Goal: Information Seeking & Learning: Learn about a topic

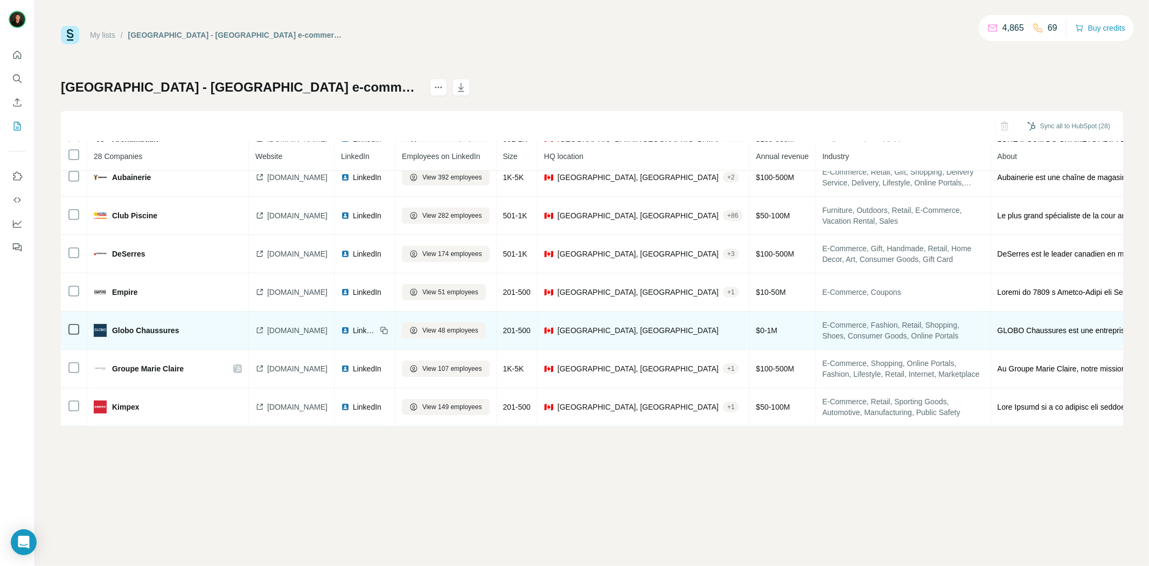
scroll to position [120, 0]
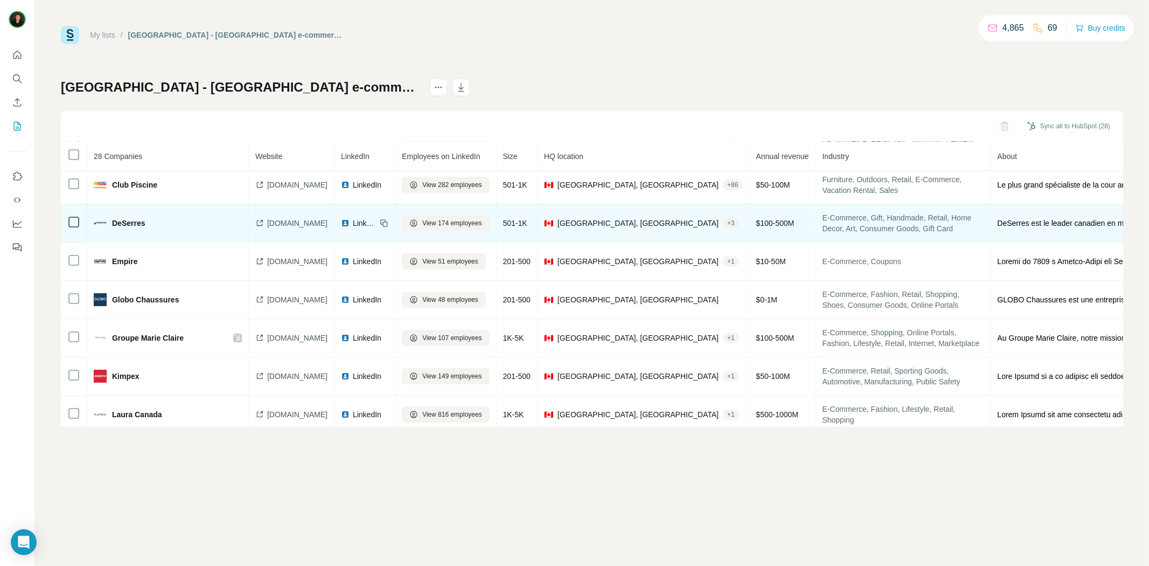
click at [258, 224] on icon at bounding box center [259, 223] width 9 height 9
click at [353, 228] on span "LinkedIn" at bounding box center [365, 223] width 24 height 11
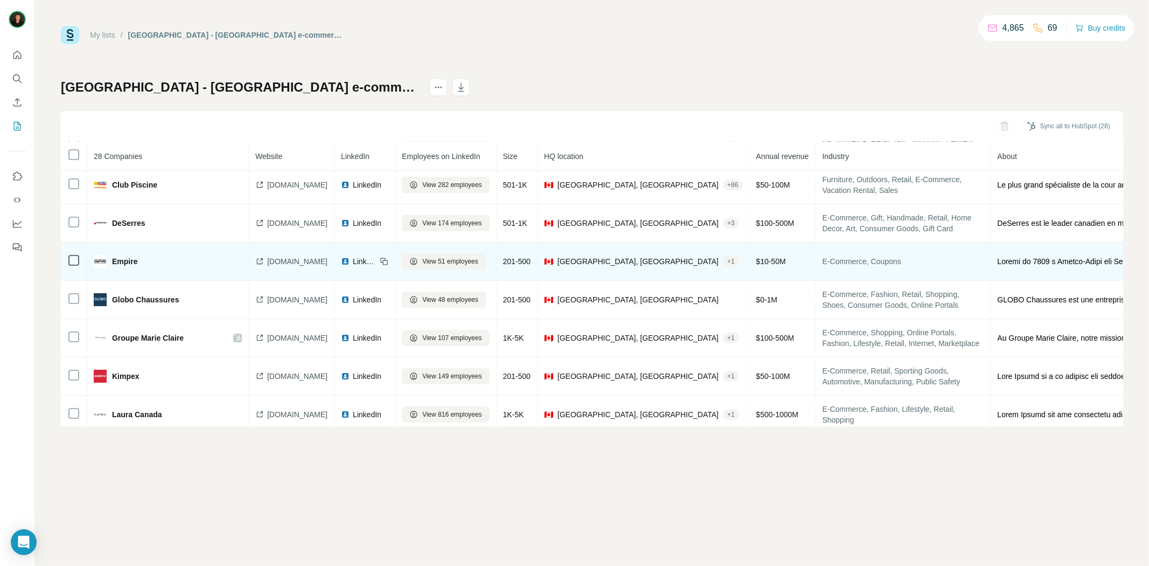
click at [260, 261] on icon at bounding box center [261, 259] width 3 height 3
click at [344, 265] on img at bounding box center [345, 261] width 9 height 9
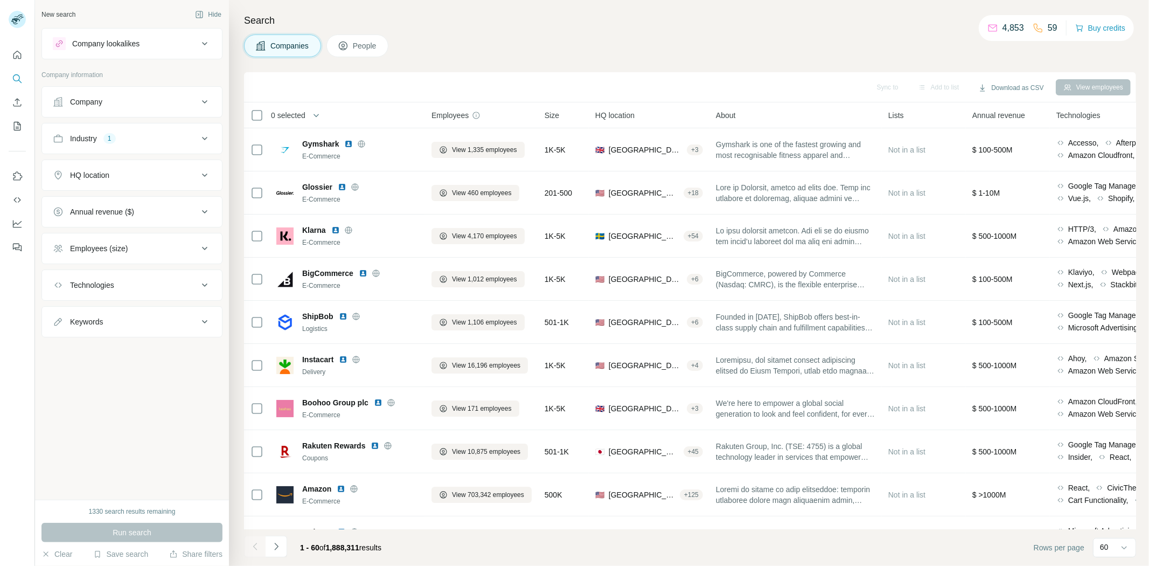
click at [112, 176] on div "HQ location" at bounding box center [125, 175] width 145 height 11
click at [115, 212] on input "text" at bounding box center [132, 201] width 158 height 19
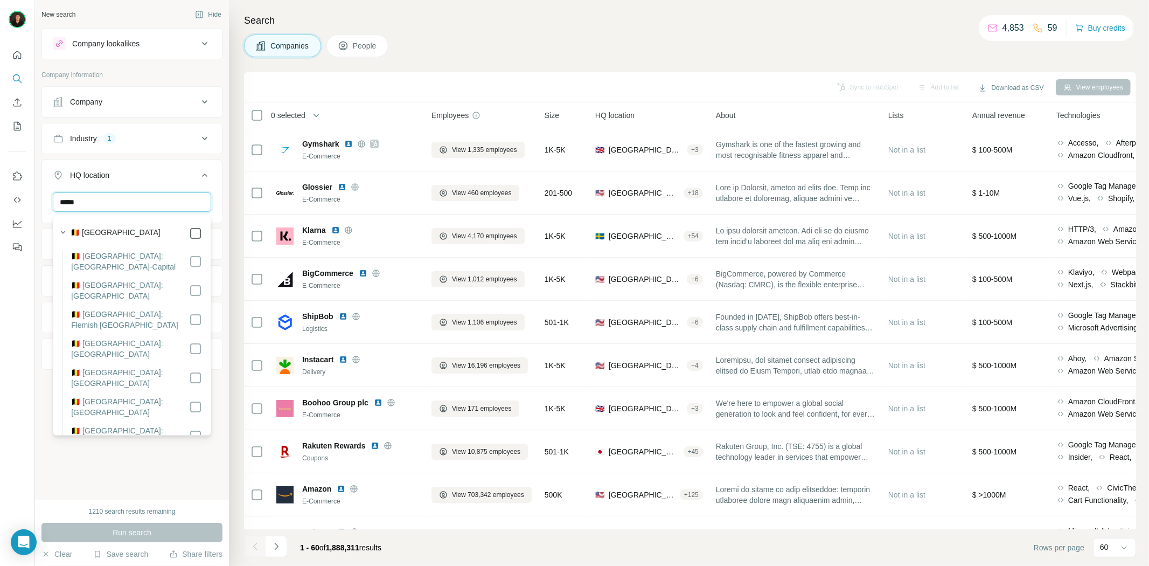
type input "*****"
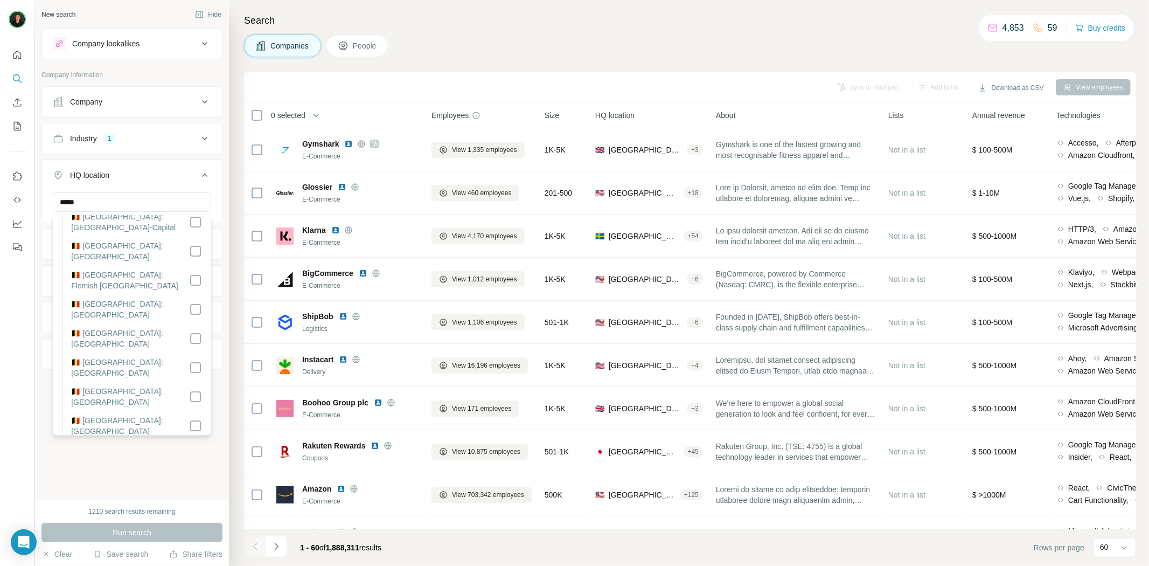
scroll to position [60, 0]
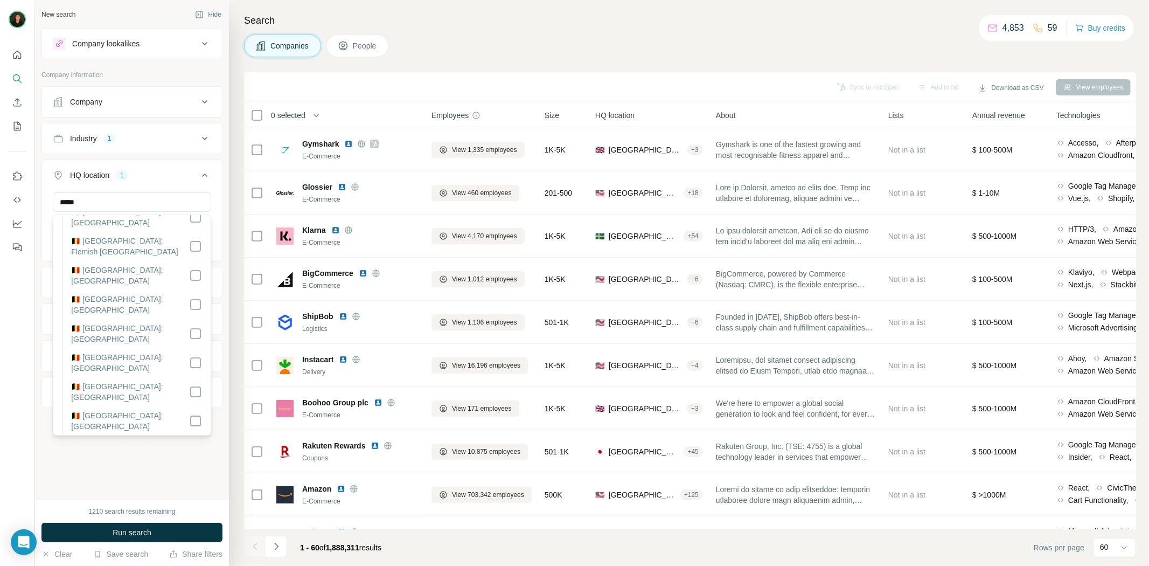
scroll to position [82, 0]
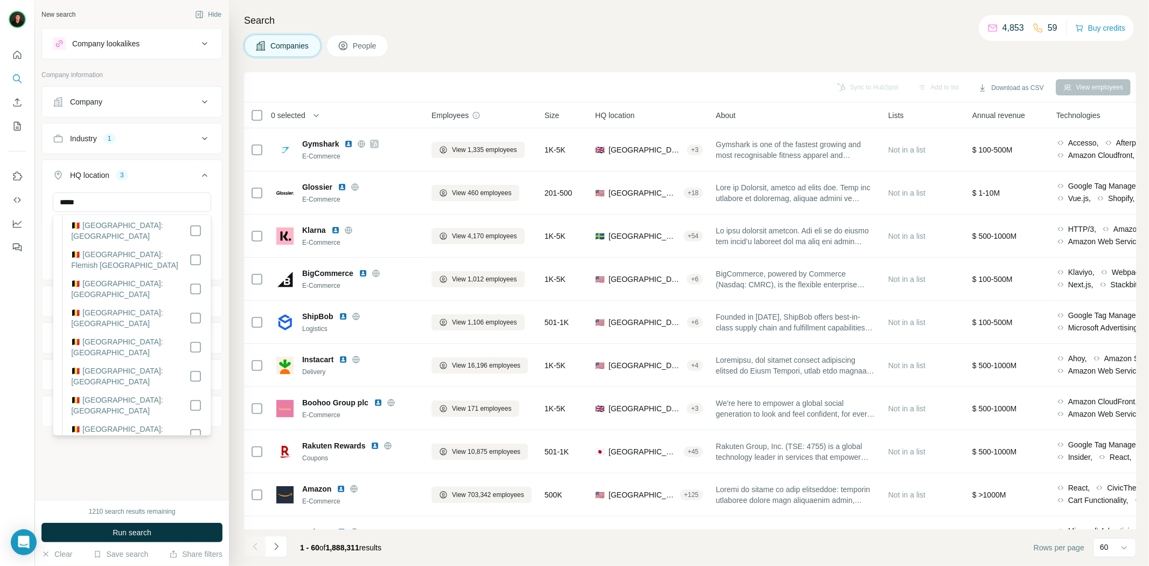
click at [148, 476] on div "New search Hide Company lookalikes Company information Company Industry 1 HQ lo…" at bounding box center [132, 250] width 194 height 500
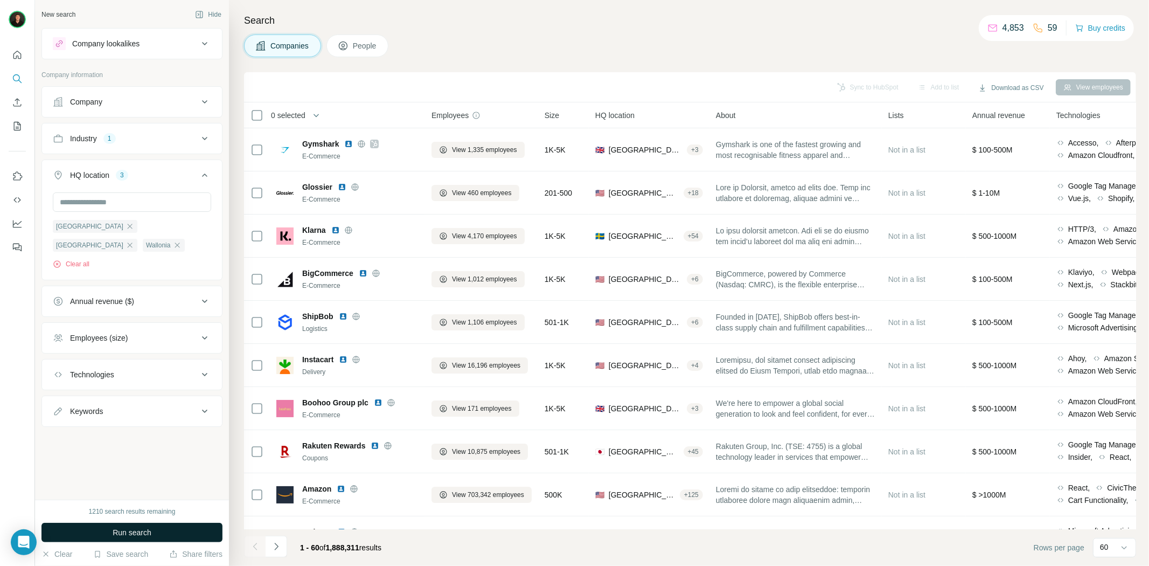
click at [162, 534] on button "Run search" at bounding box center [131, 532] width 181 height 19
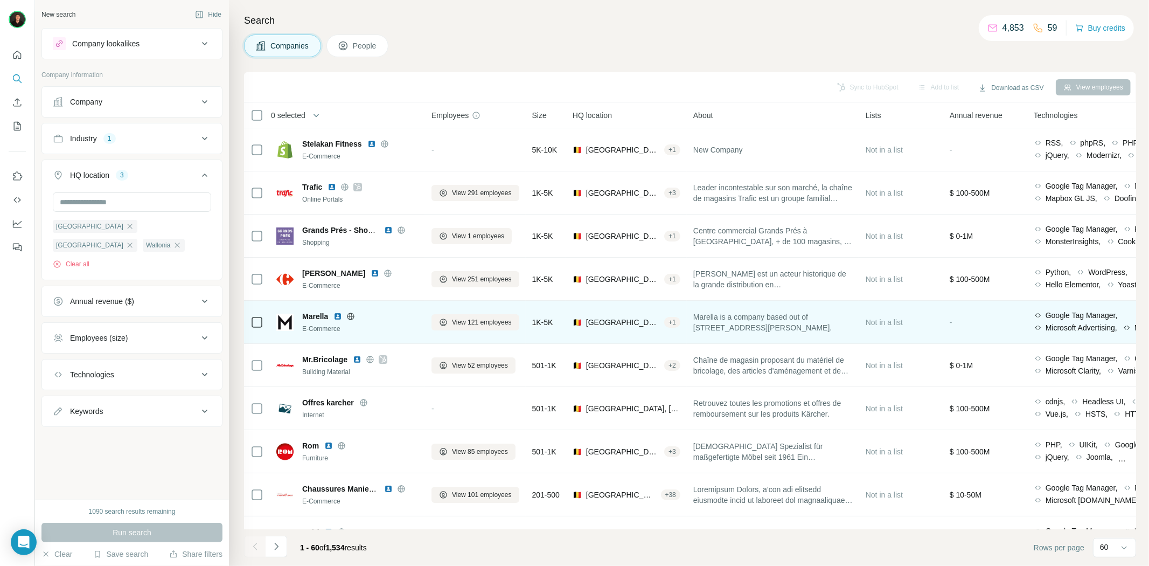
click at [354, 316] on icon at bounding box center [351, 316] width 7 height 1
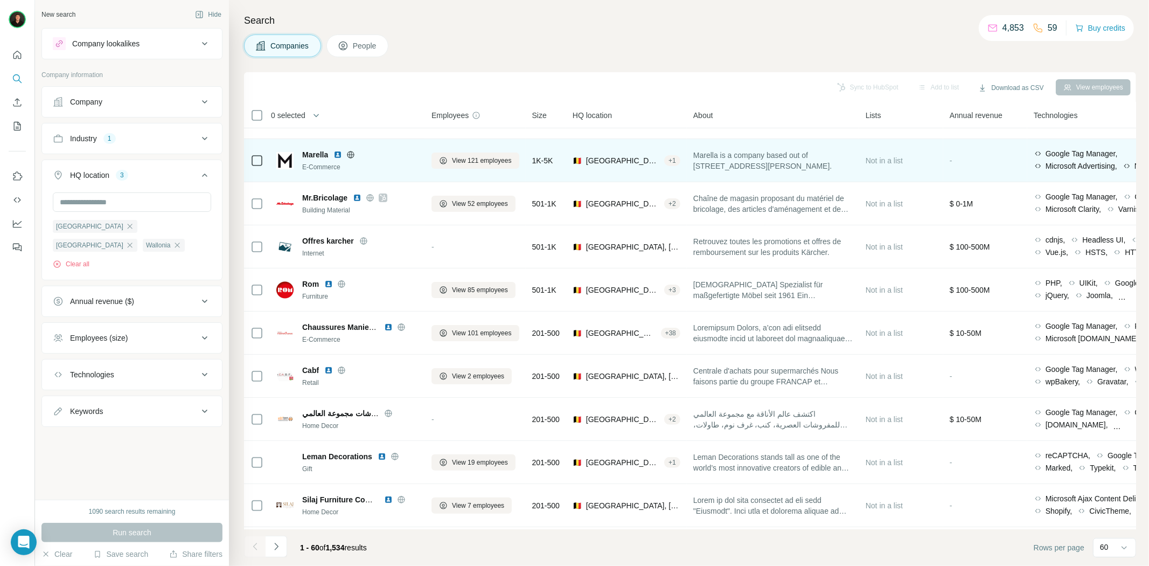
scroll to position [179, 0]
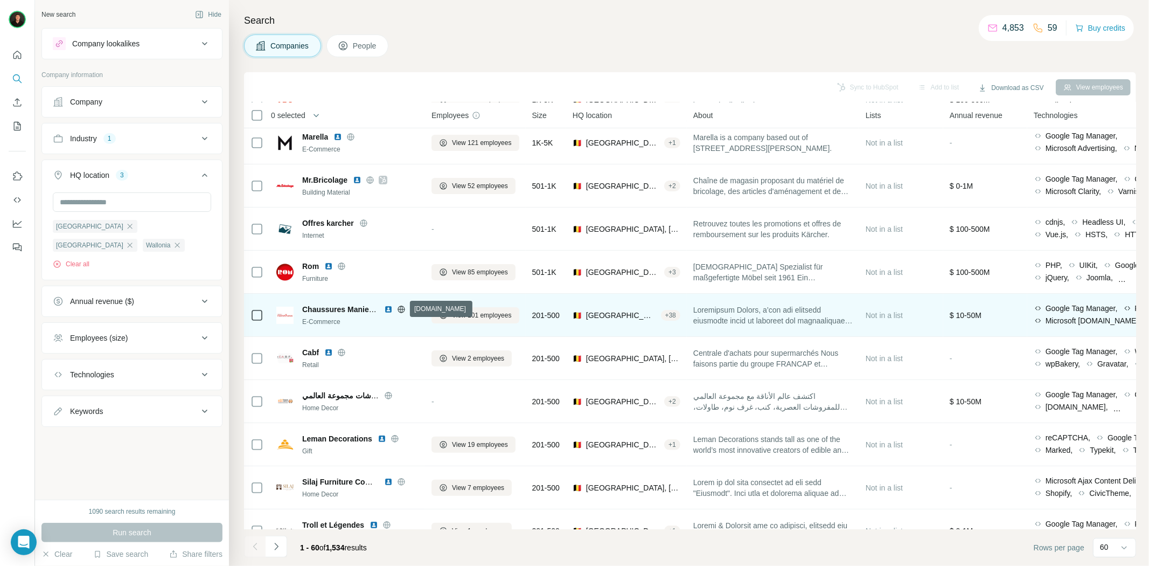
click at [401, 305] on icon at bounding box center [401, 309] width 9 height 9
click at [385, 308] on img at bounding box center [388, 309] width 9 height 9
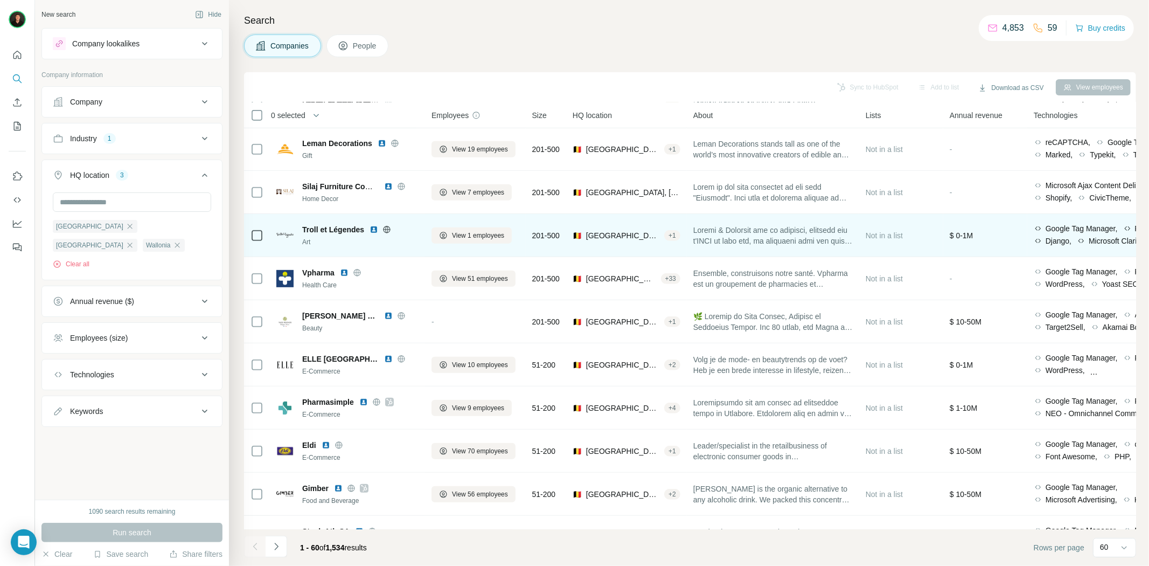
scroll to position [478, 0]
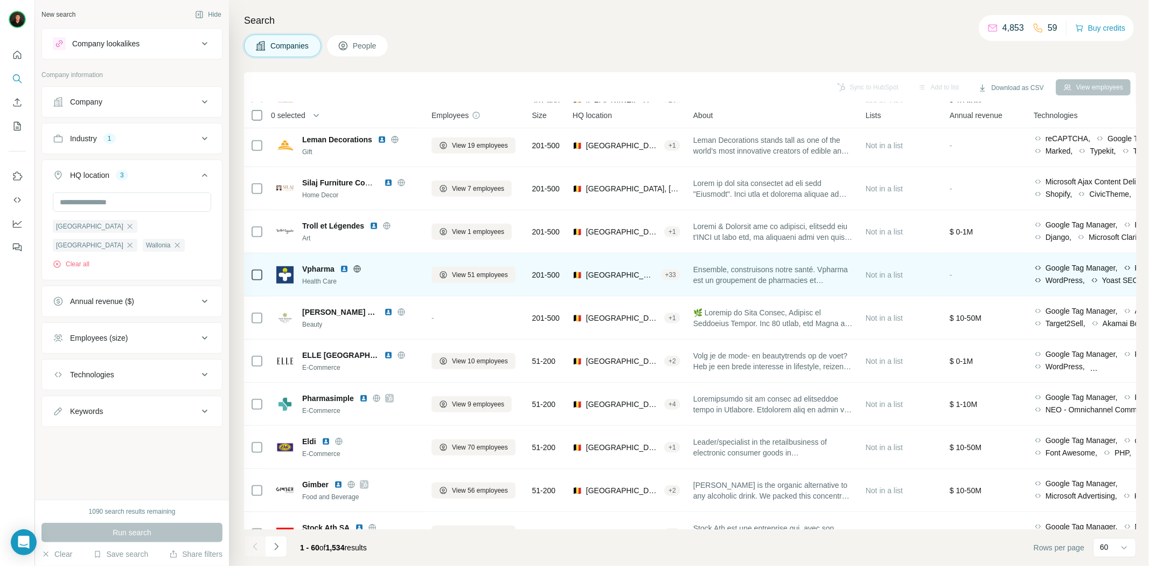
click at [345, 267] on img at bounding box center [344, 269] width 9 height 9
click at [354, 268] on icon at bounding box center [357, 269] width 9 height 9
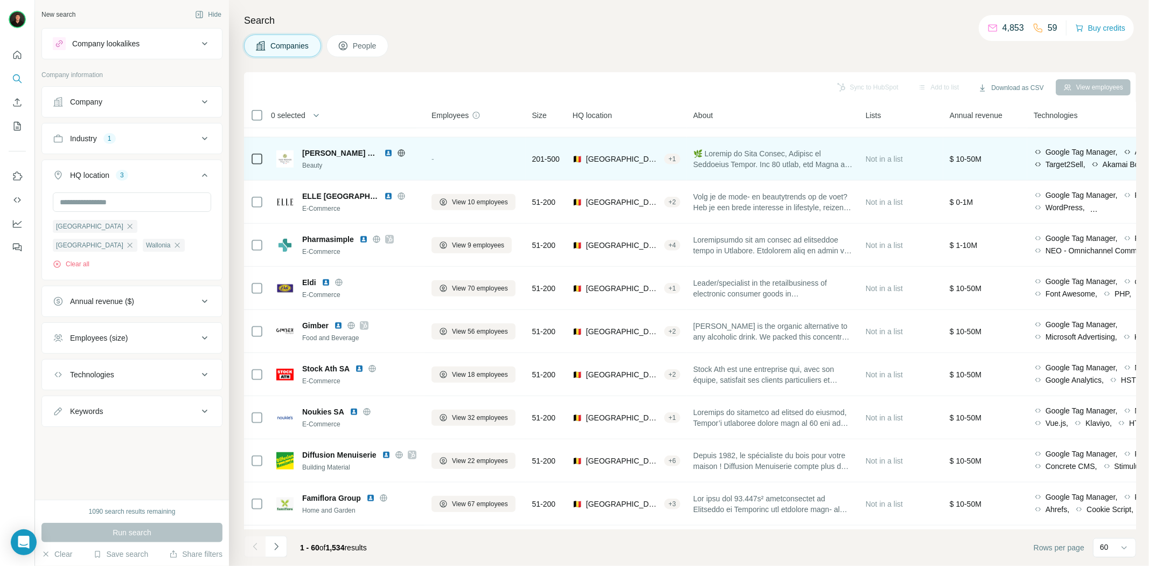
scroll to position [658, 0]
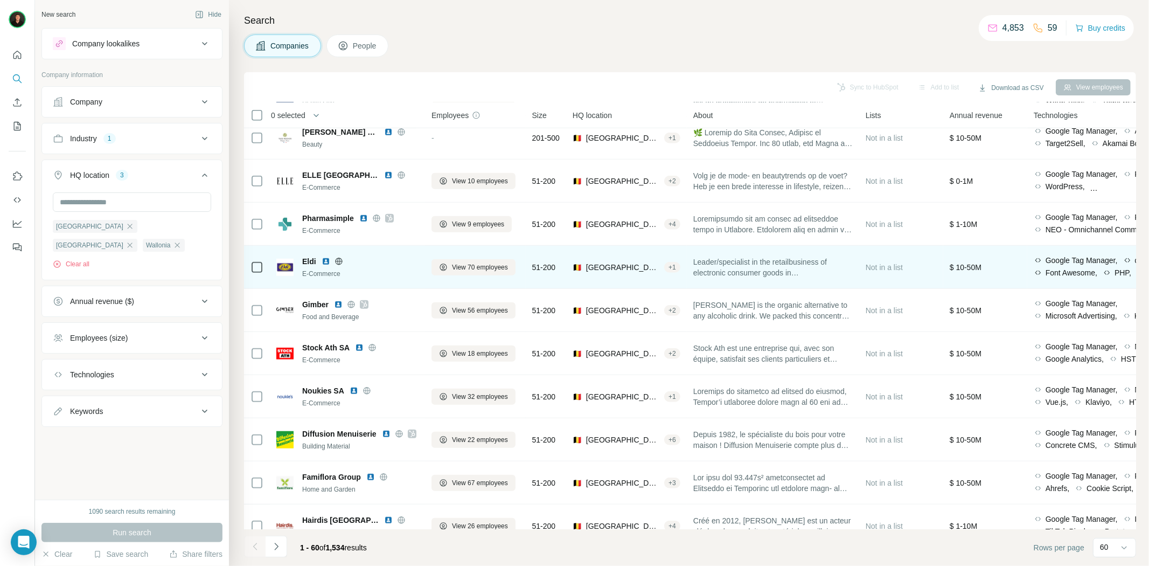
click at [338, 260] on icon at bounding box center [339, 261] width 9 height 9
click at [324, 260] on img at bounding box center [326, 261] width 9 height 9
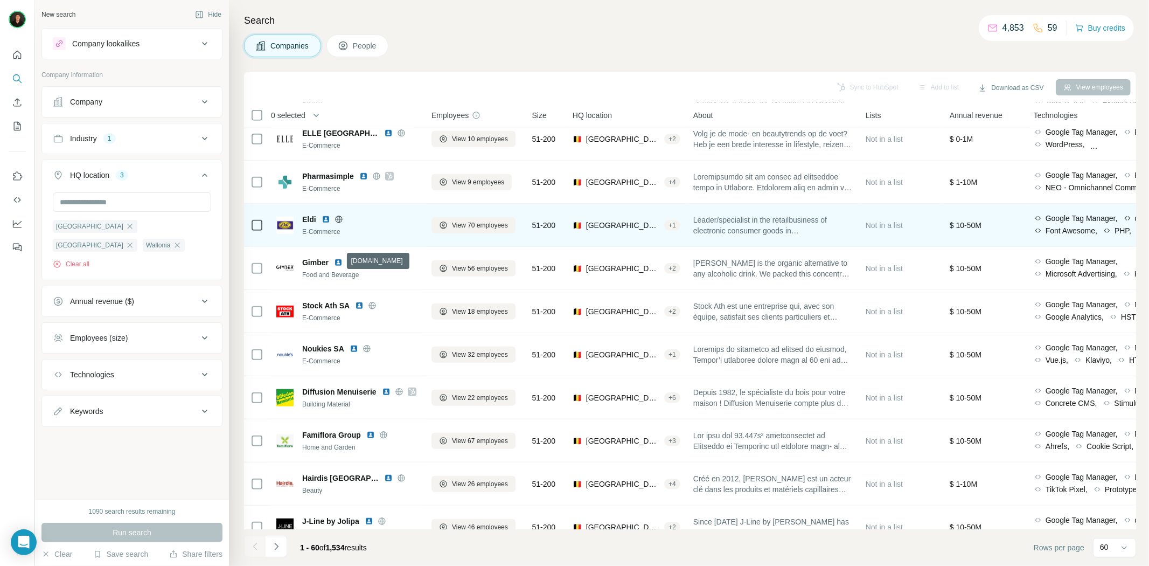
scroll to position [718, 0]
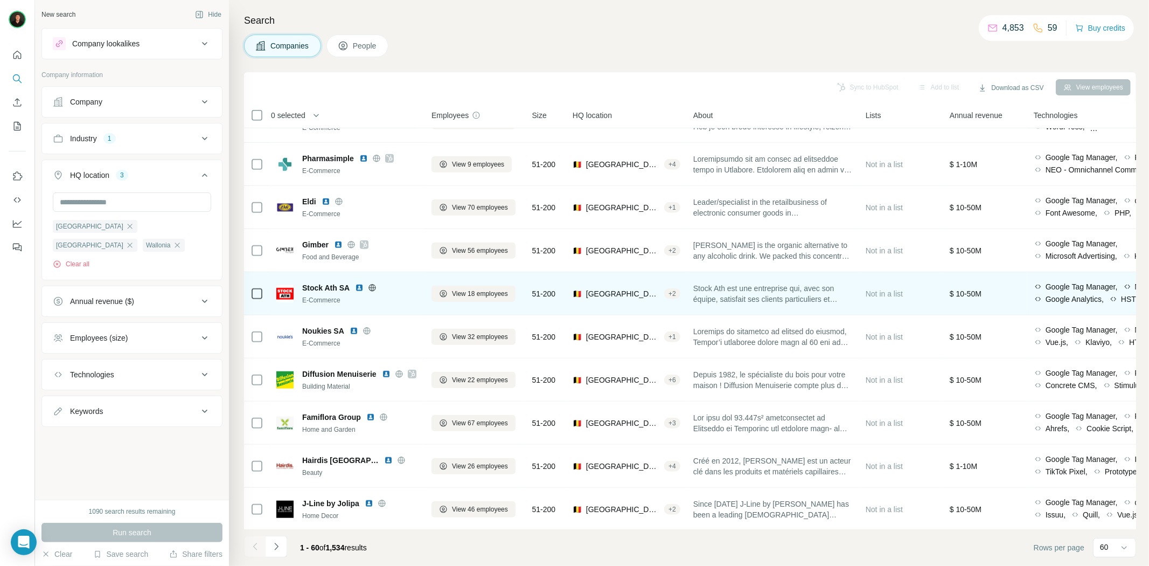
click at [372, 287] on icon at bounding box center [372, 287] width 9 height 9
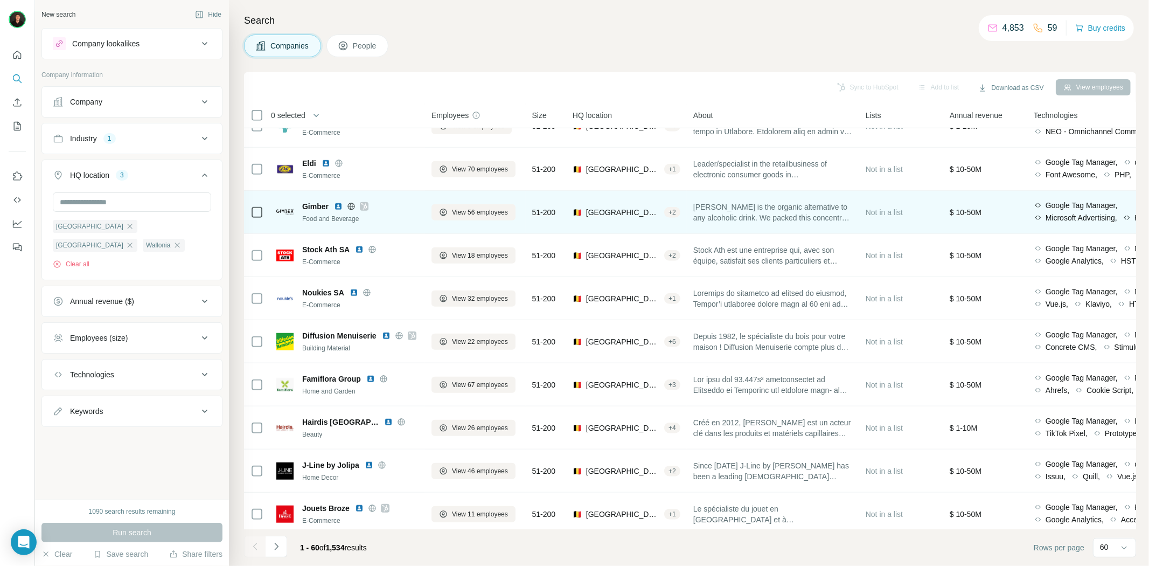
scroll to position [778, 0]
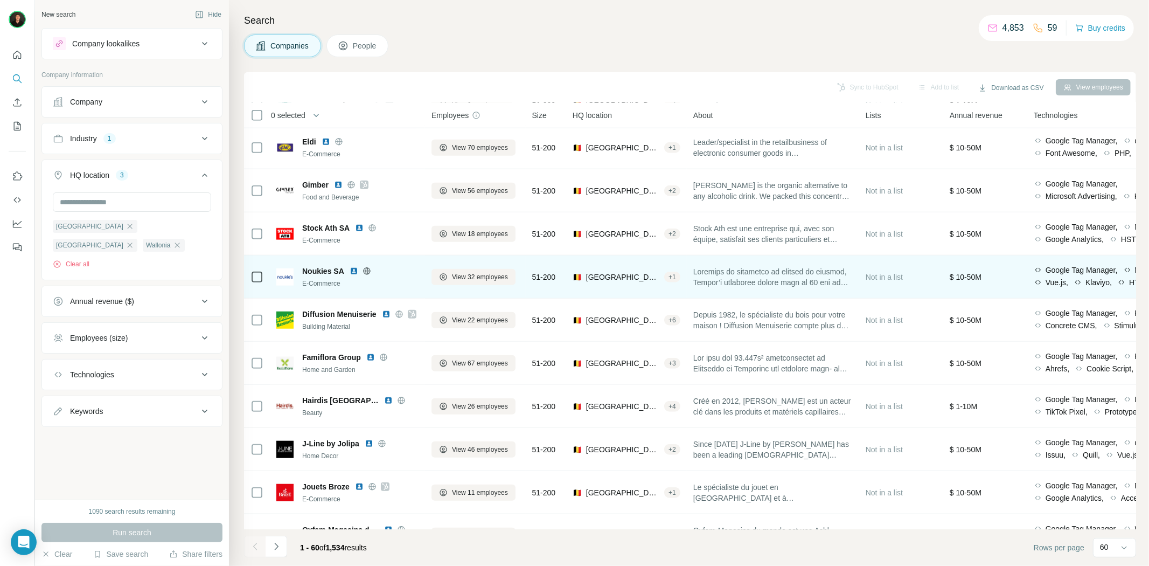
click at [365, 268] on icon at bounding box center [367, 271] width 9 height 9
click at [356, 270] on img at bounding box center [354, 271] width 9 height 9
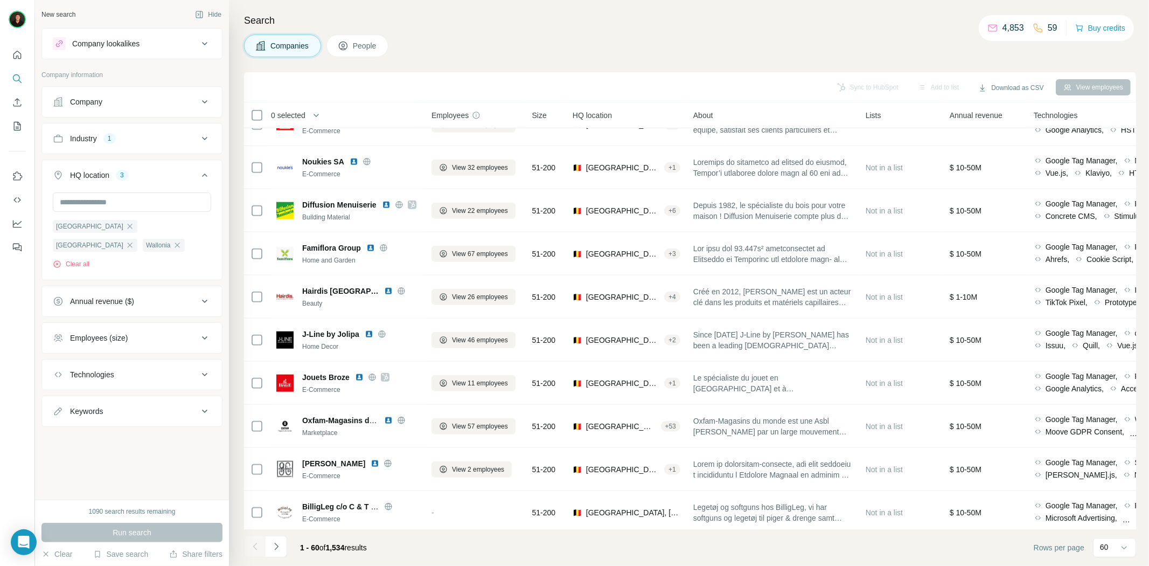
scroll to position [898, 0]
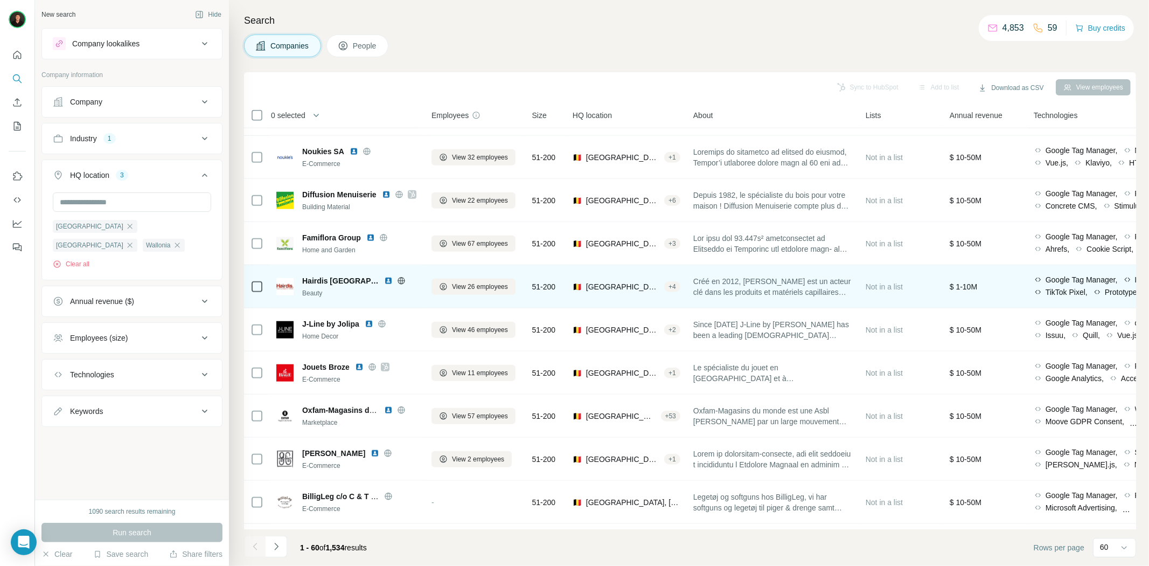
click at [397, 278] on icon at bounding box center [401, 280] width 9 height 9
click at [384, 278] on img at bounding box center [388, 280] width 9 height 9
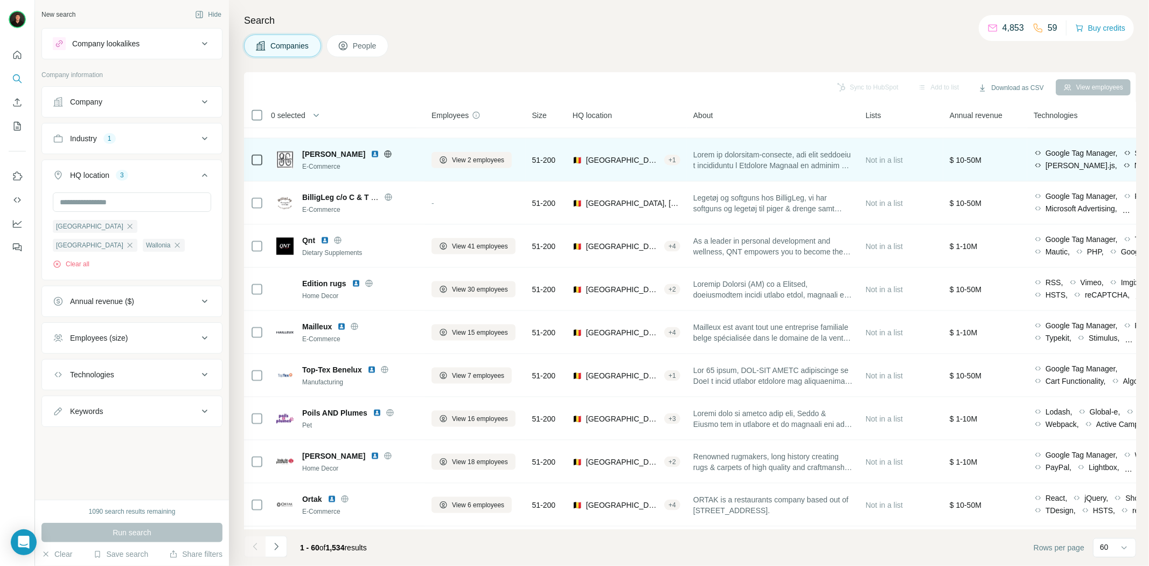
scroll to position [1197, 0]
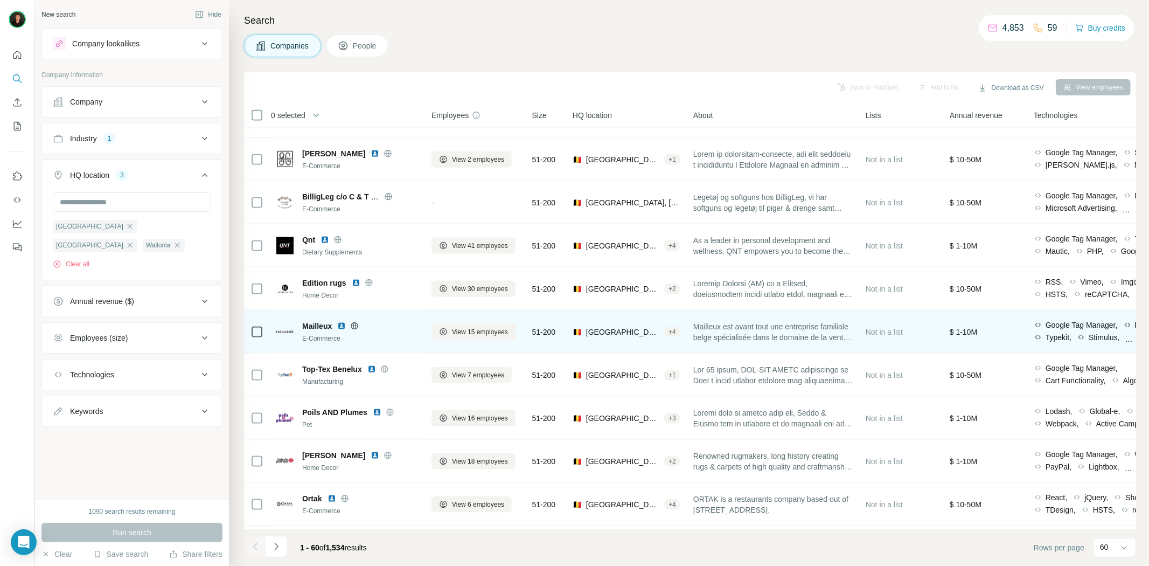
click at [353, 323] on icon at bounding box center [354, 326] width 9 height 9
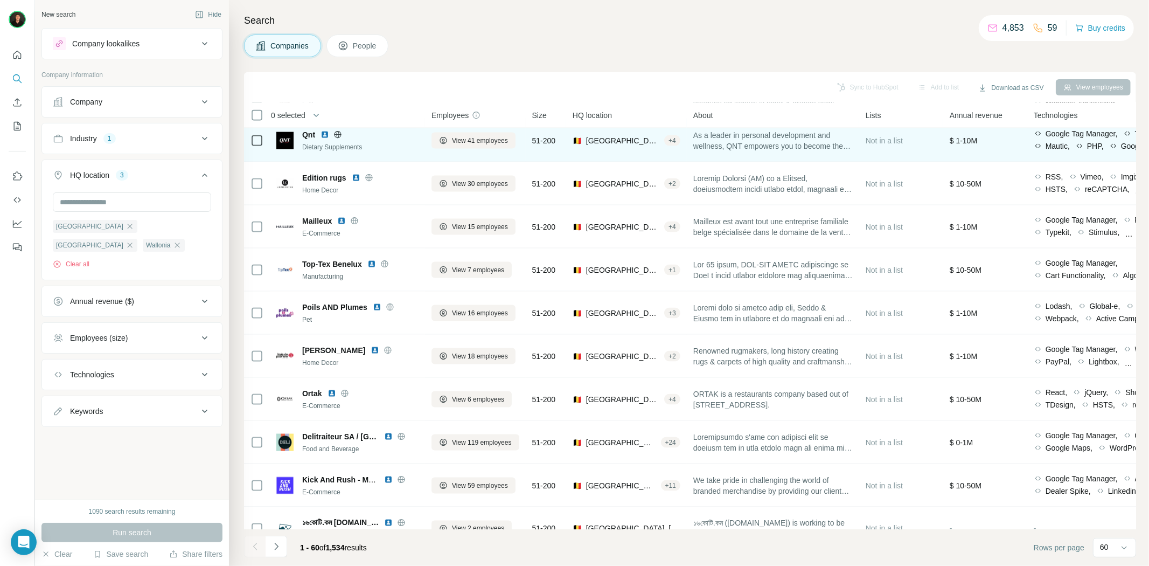
scroll to position [1317, 0]
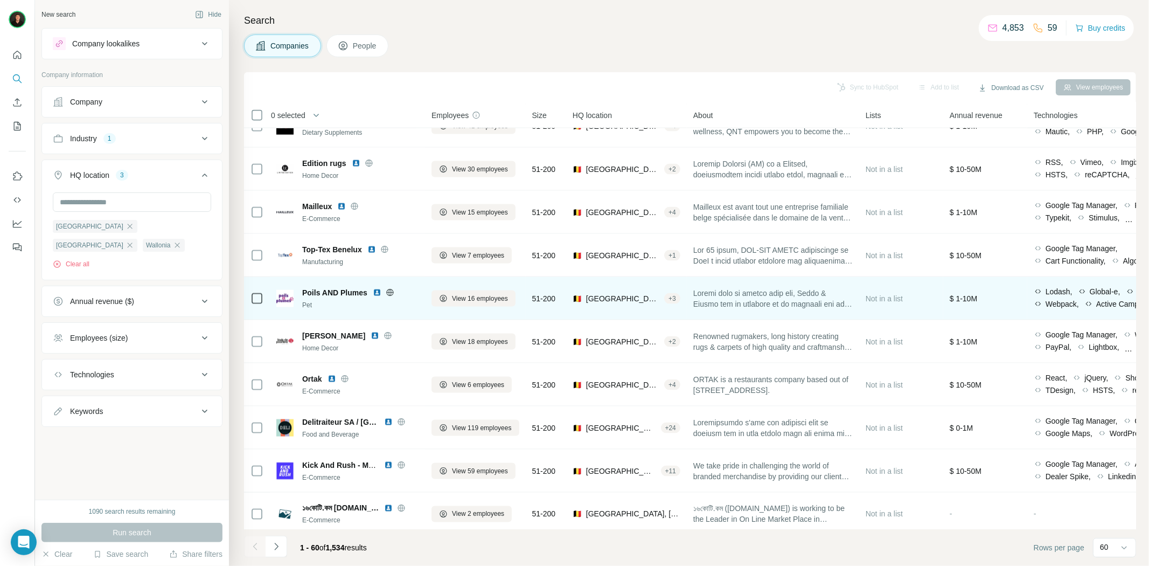
click at [386, 291] on icon at bounding box center [389, 292] width 7 height 7
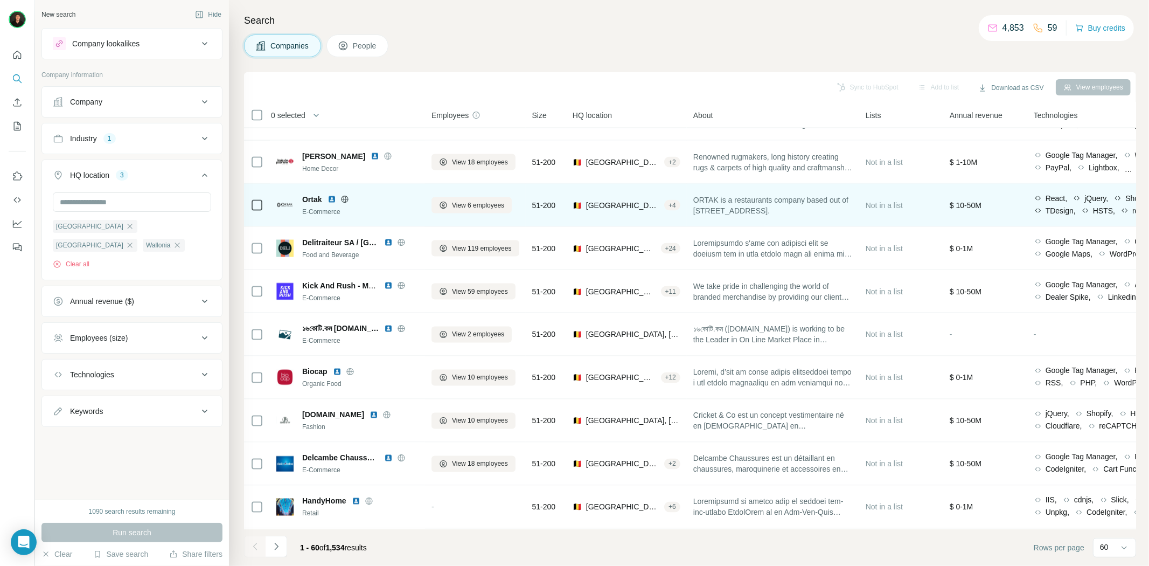
scroll to position [1556, 0]
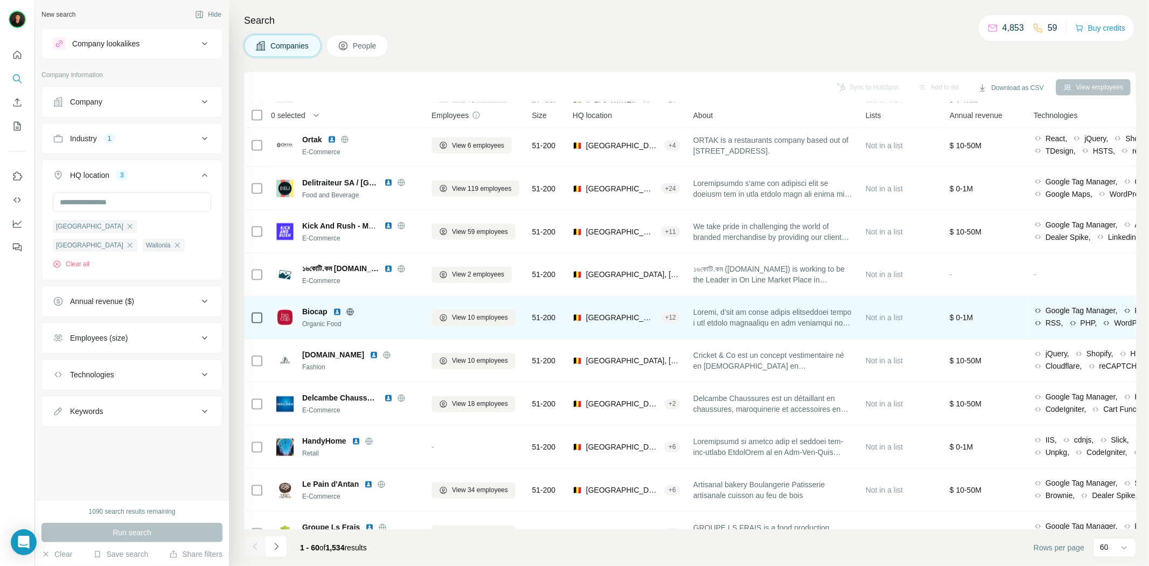
click at [352, 309] on icon at bounding box center [350, 312] width 9 height 9
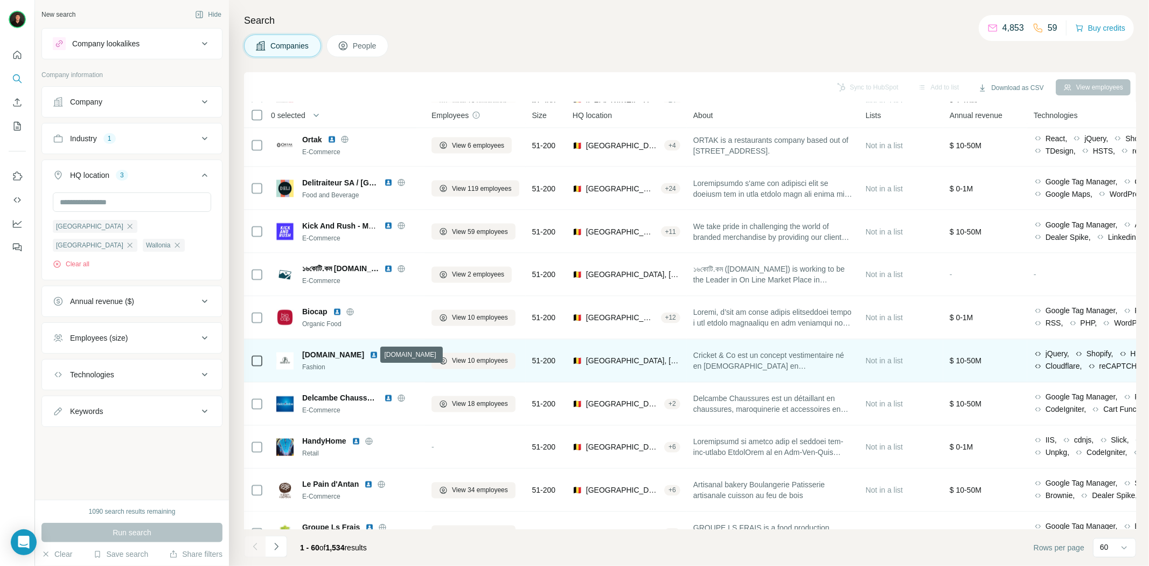
click at [384, 355] on icon at bounding box center [387, 355] width 7 height 1
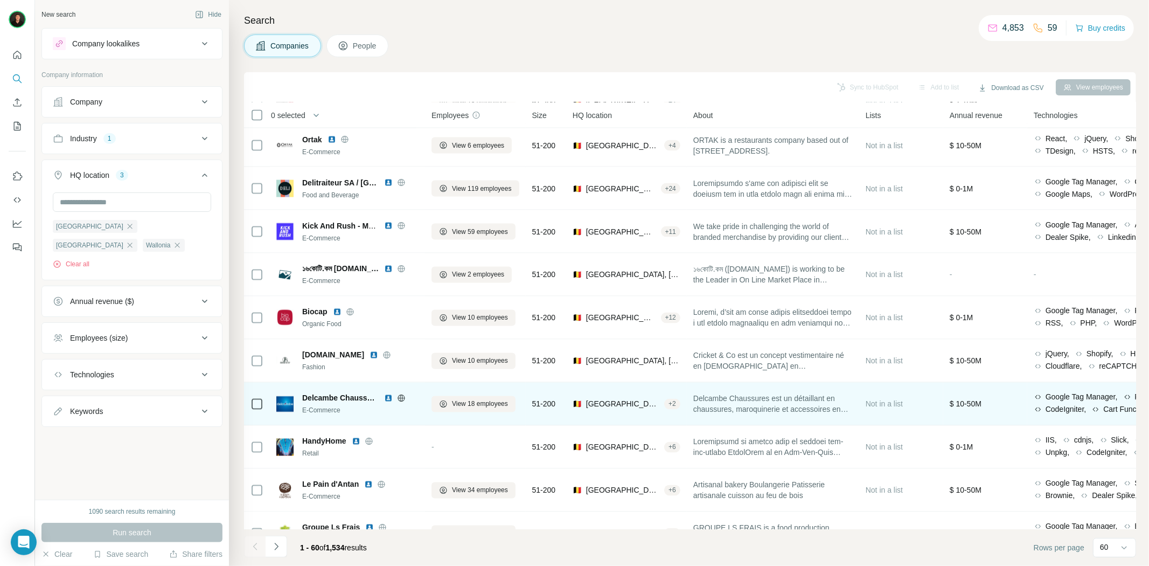
click at [400, 395] on icon at bounding box center [401, 398] width 9 height 9
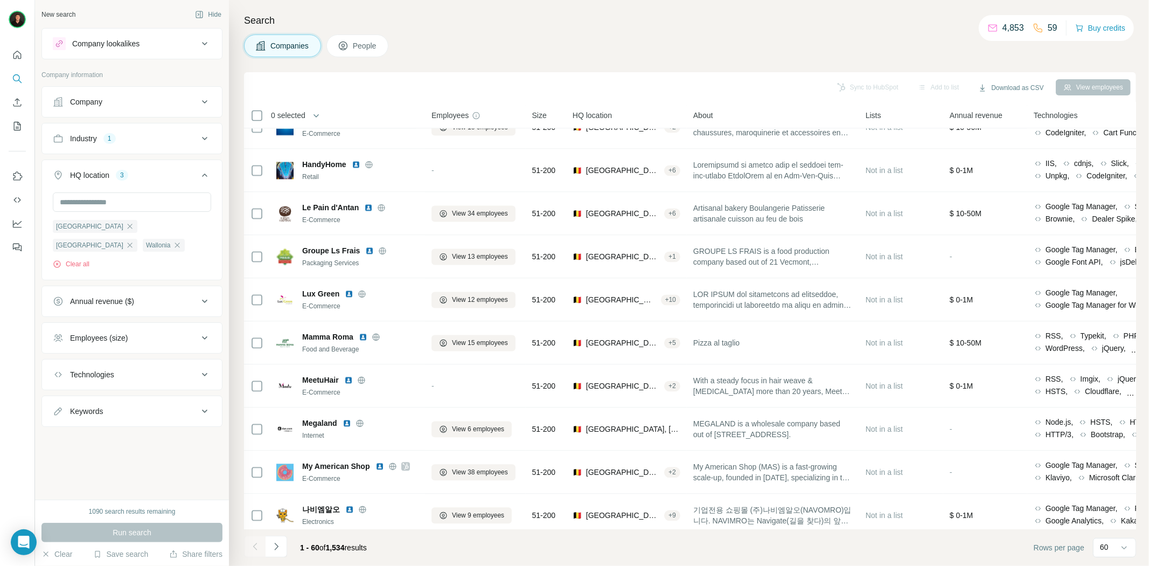
scroll to position [1856, 0]
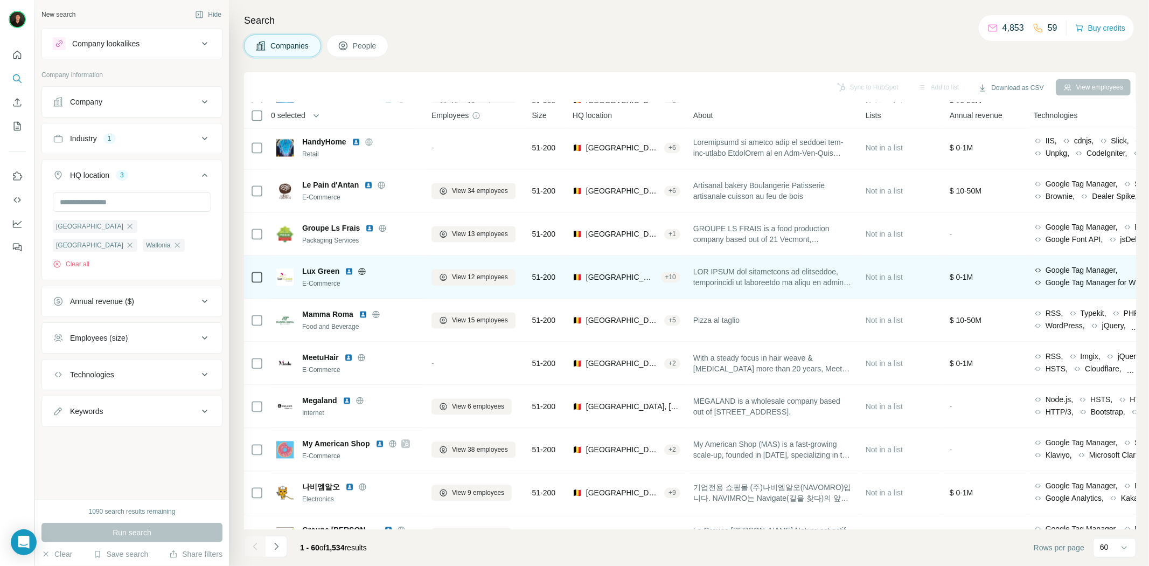
click at [362, 273] on icon at bounding box center [362, 271] width 9 height 9
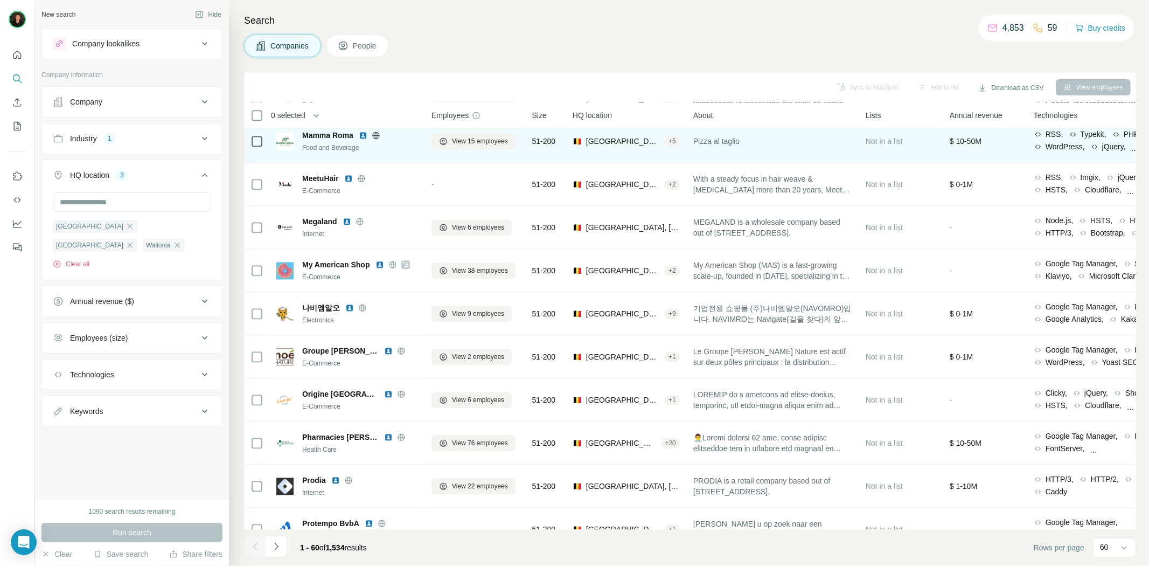
scroll to position [2035, 0]
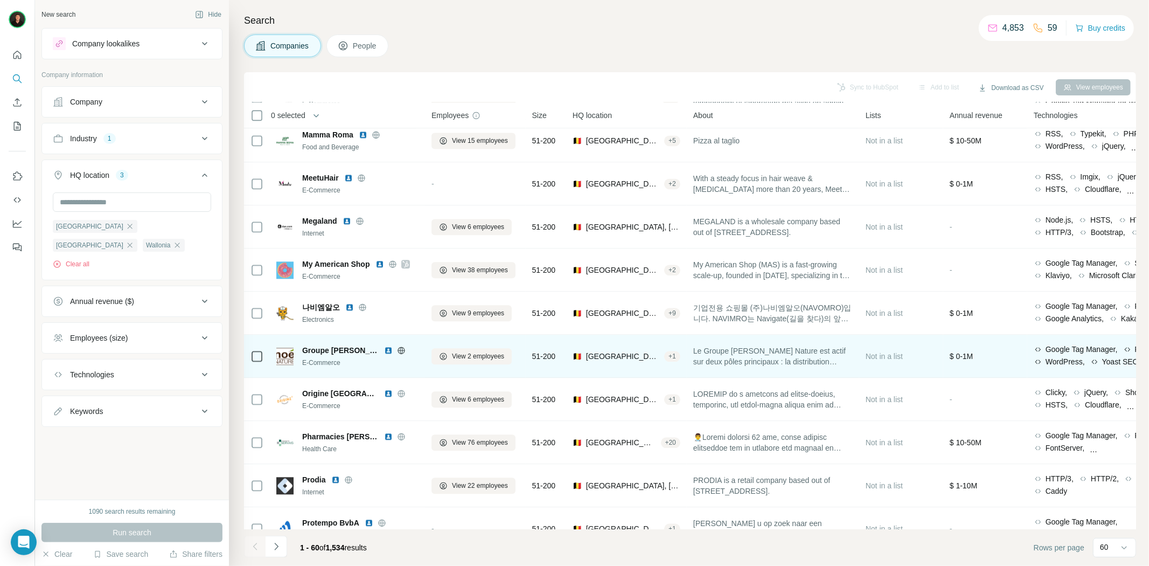
click at [400, 347] on icon at bounding box center [401, 349] width 3 height 7
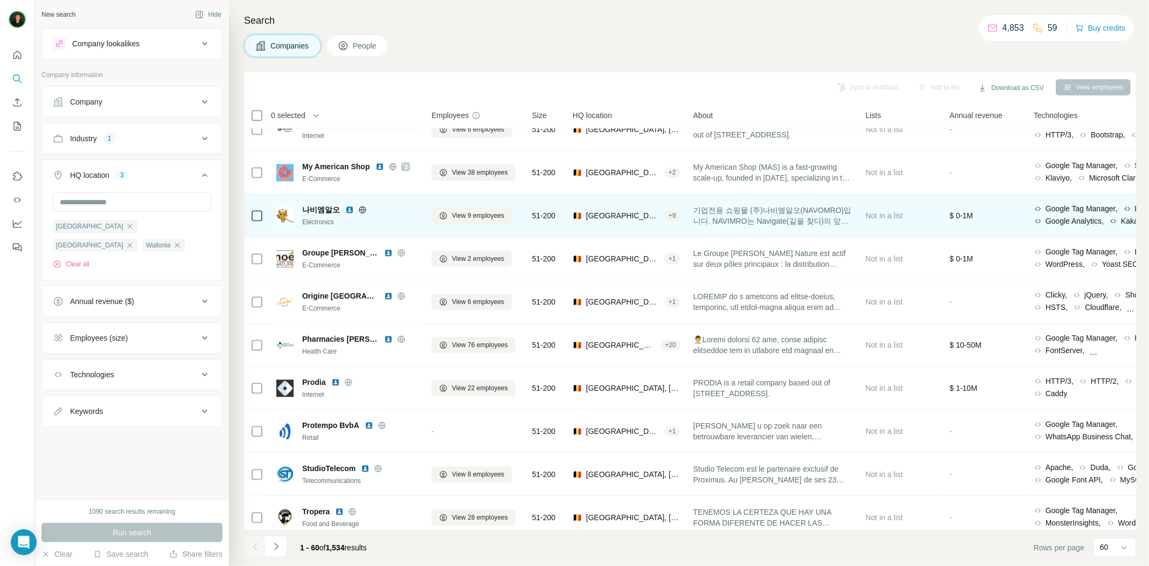
scroll to position [2155, 0]
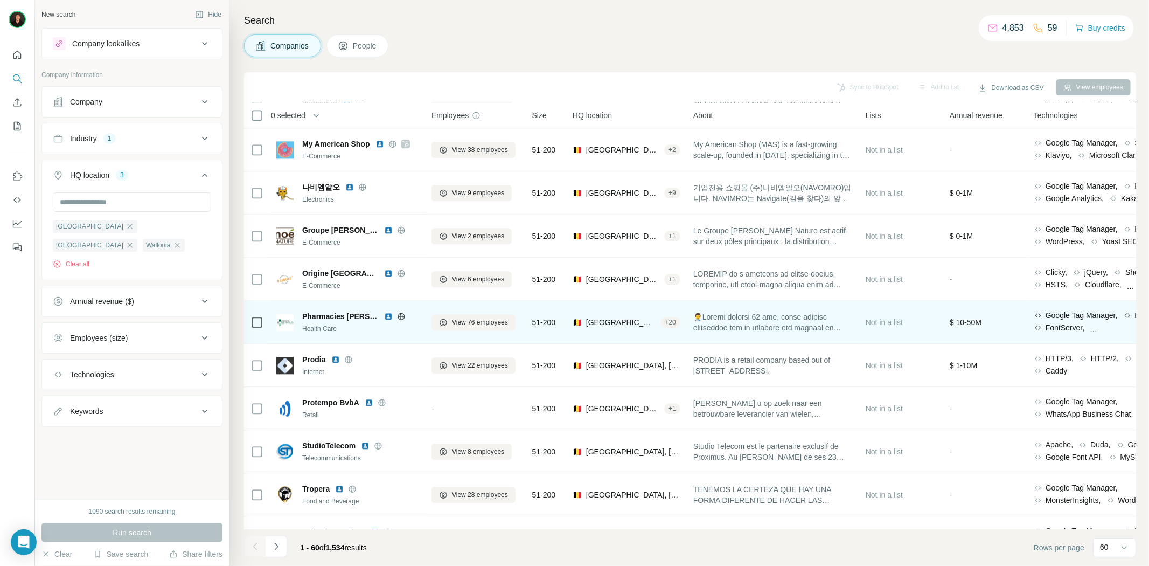
click at [397, 315] on icon at bounding box center [401, 316] width 9 height 9
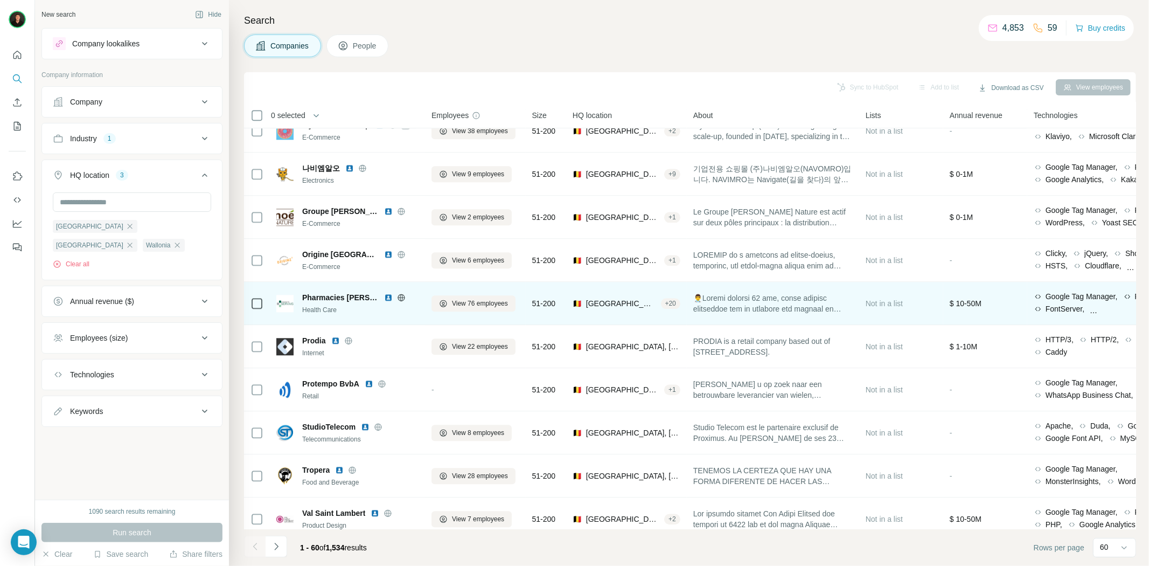
scroll to position [2191, 0]
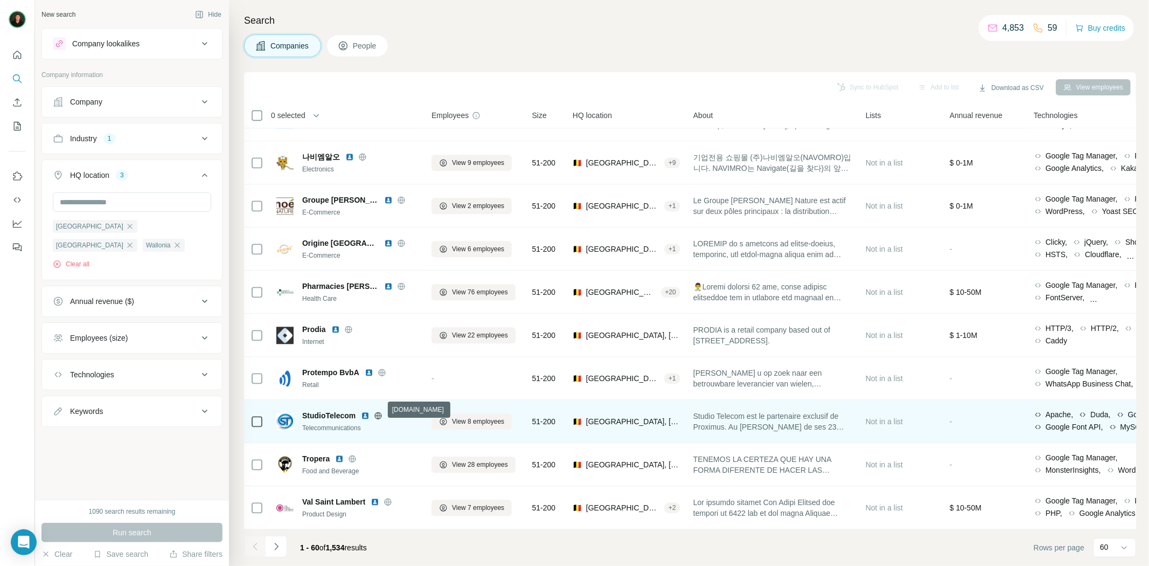
click at [377, 411] on icon at bounding box center [378, 415] width 9 height 9
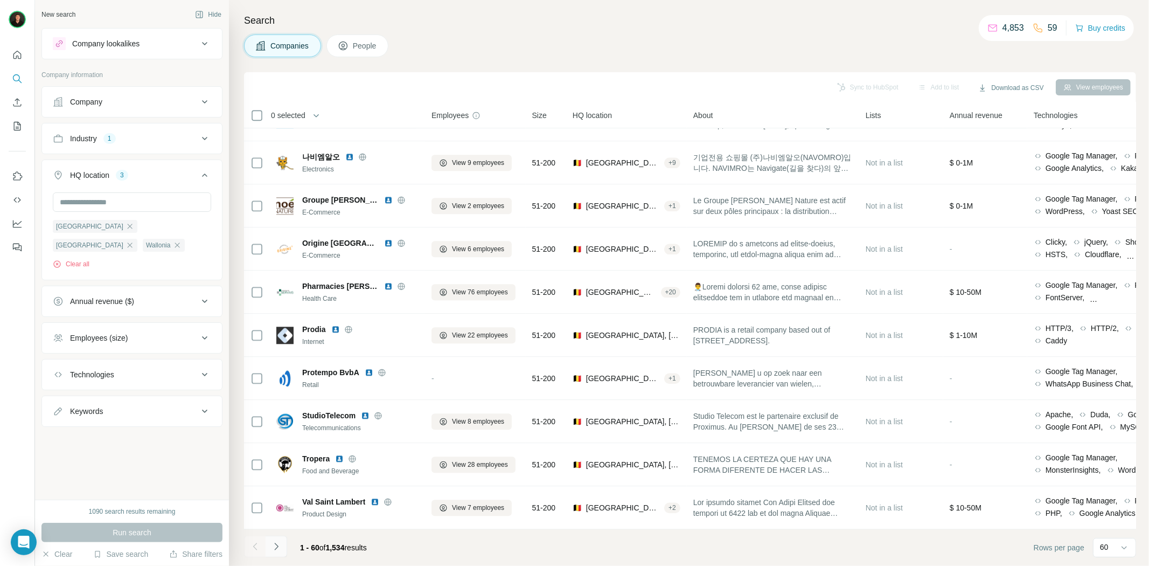
click at [278, 552] on button "Navigate to next page" at bounding box center [277, 547] width 22 height 22
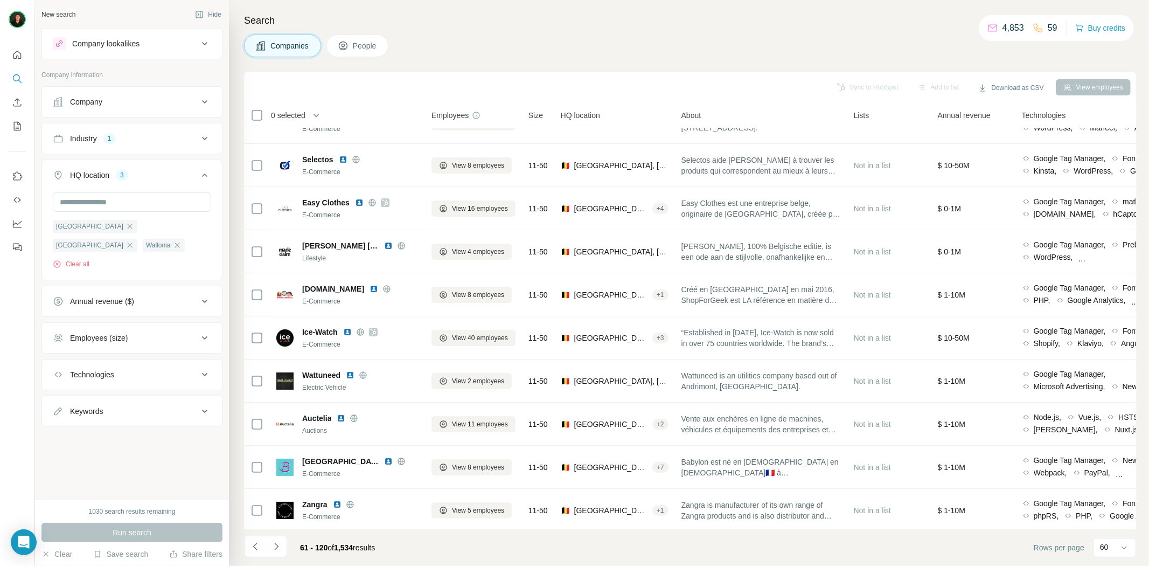
scroll to position [0, 0]
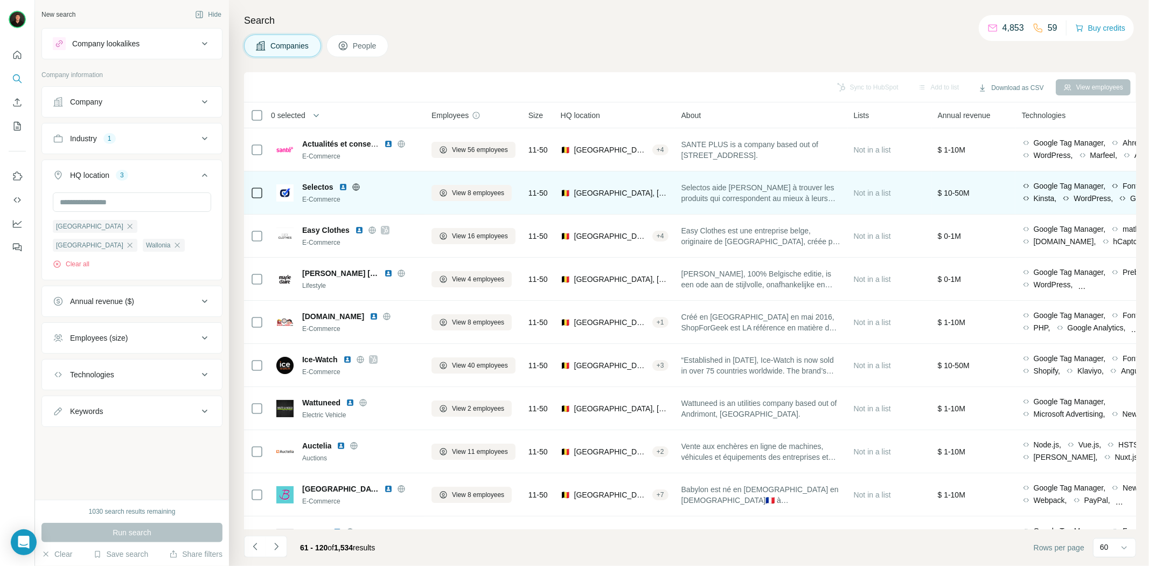
click at [358, 185] on icon at bounding box center [356, 187] width 9 height 9
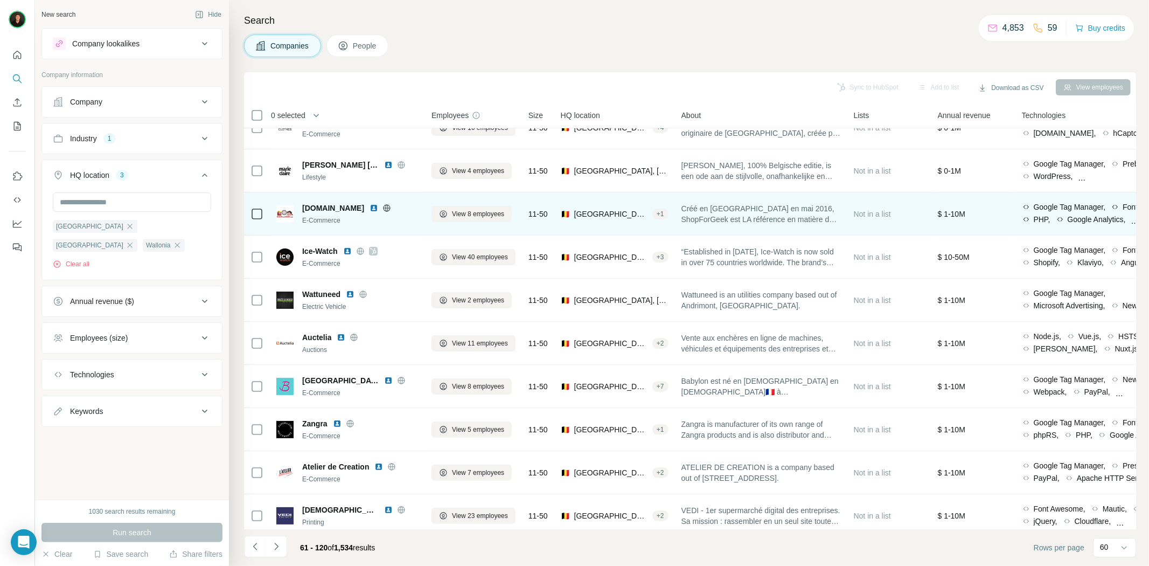
scroll to position [120, 0]
